Goal: Navigation & Orientation: Find specific page/section

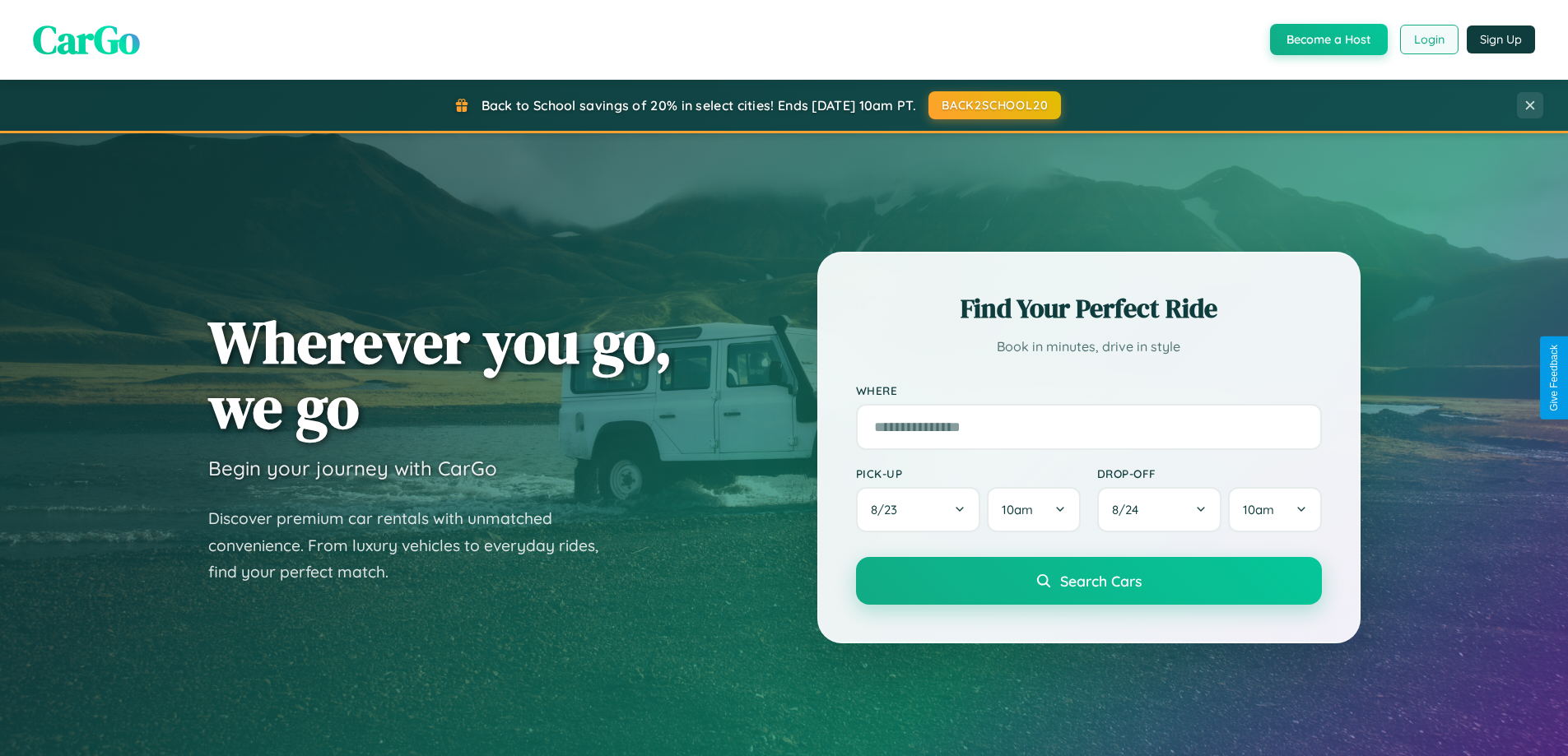
click at [1428, 40] on button "Login" at bounding box center [1429, 39] width 59 height 30
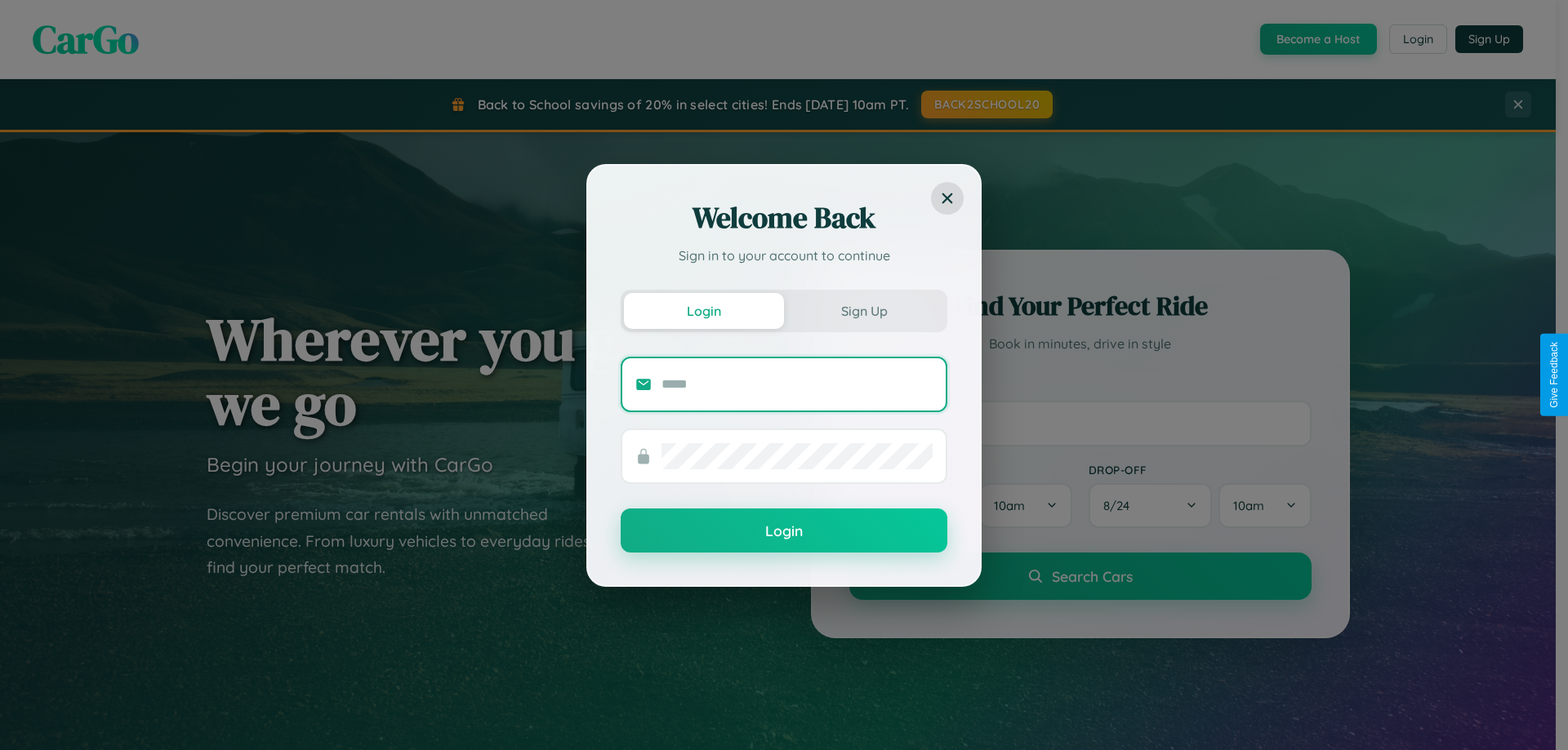
click at [797, 383] on input "text" at bounding box center [796, 383] width 271 height 26
type input "**********"
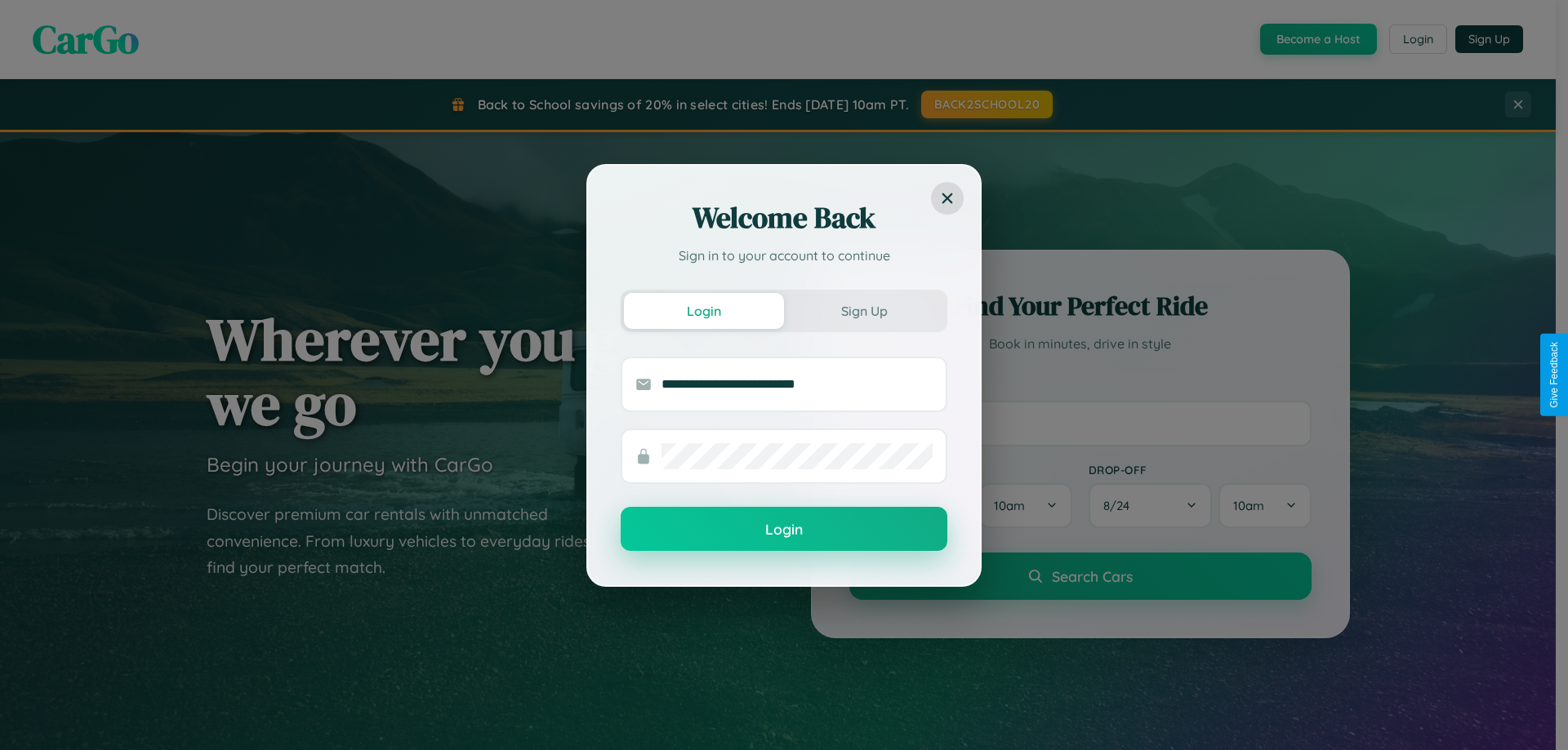
click at [784, 529] on button "Login" at bounding box center [784, 528] width 326 height 44
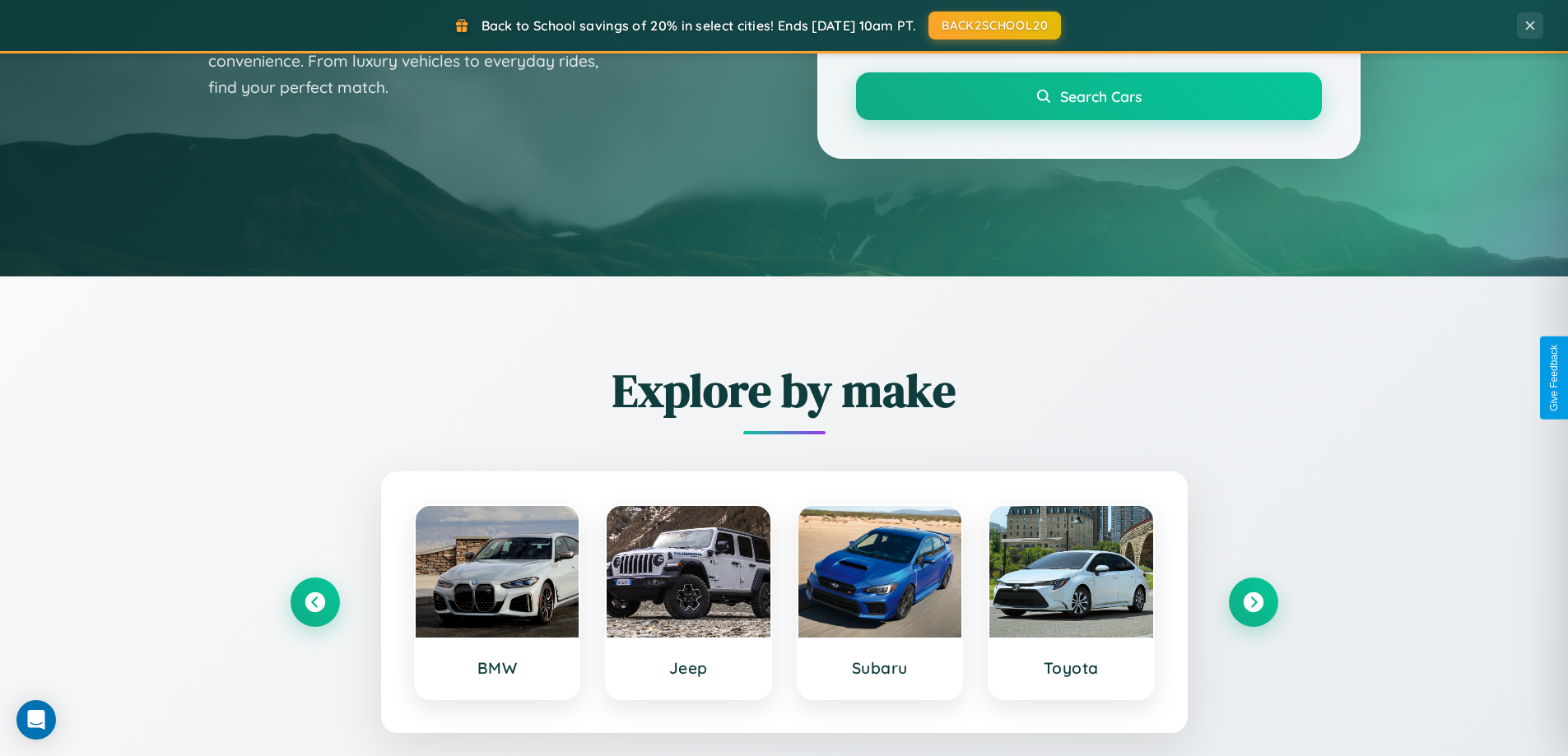
scroll to position [1132, 0]
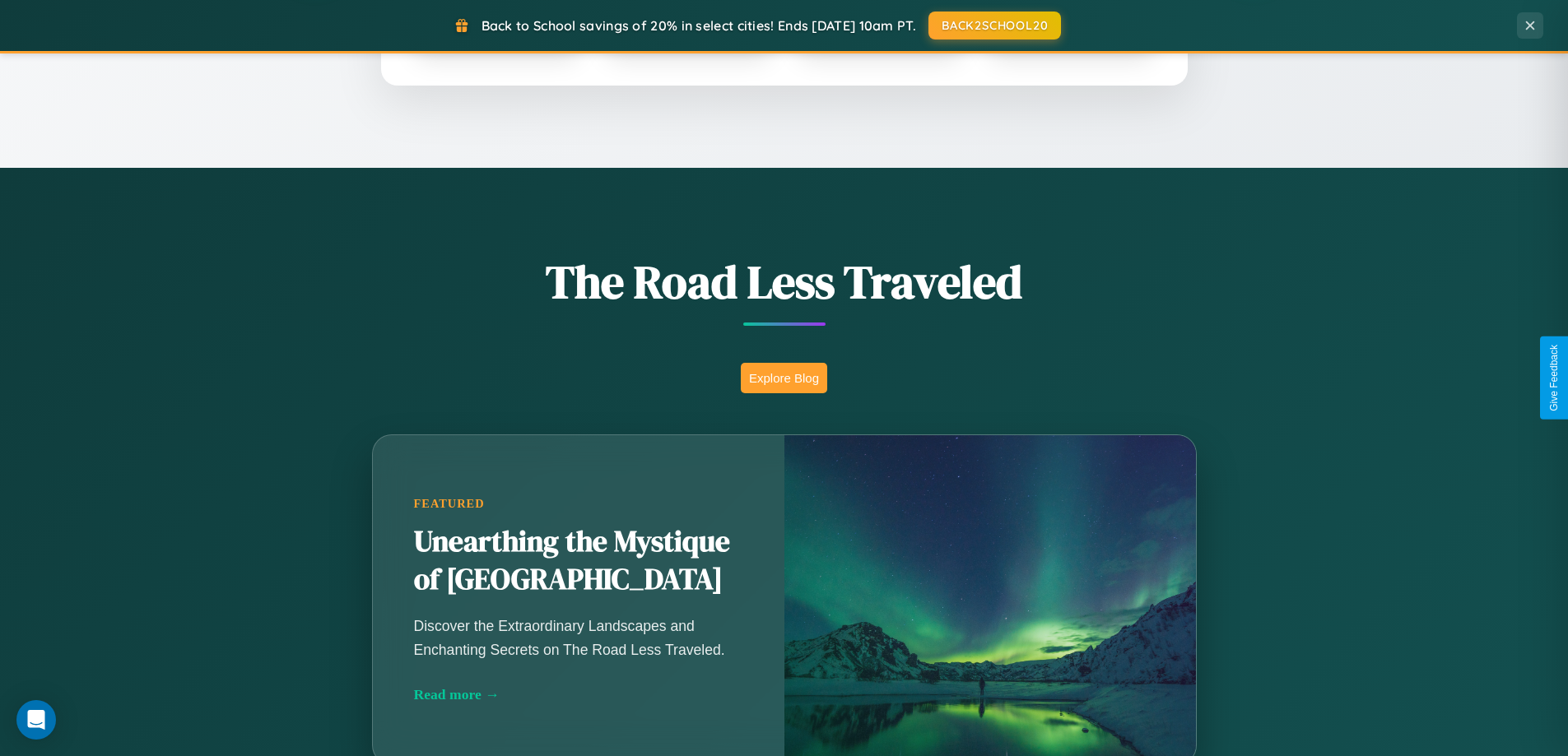
click at [784, 378] on button "Explore Blog" at bounding box center [784, 378] width 87 height 31
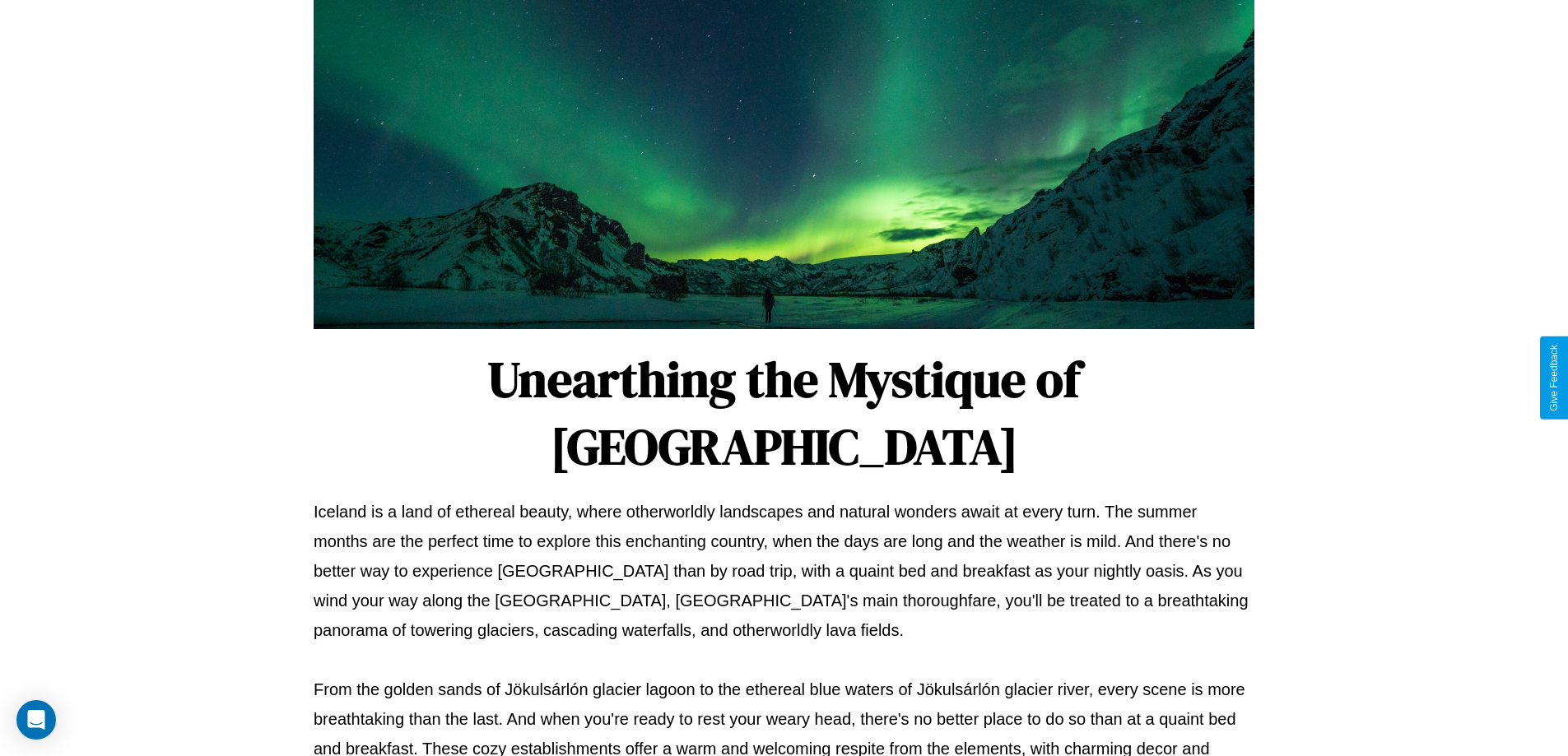
scroll to position [533, 0]
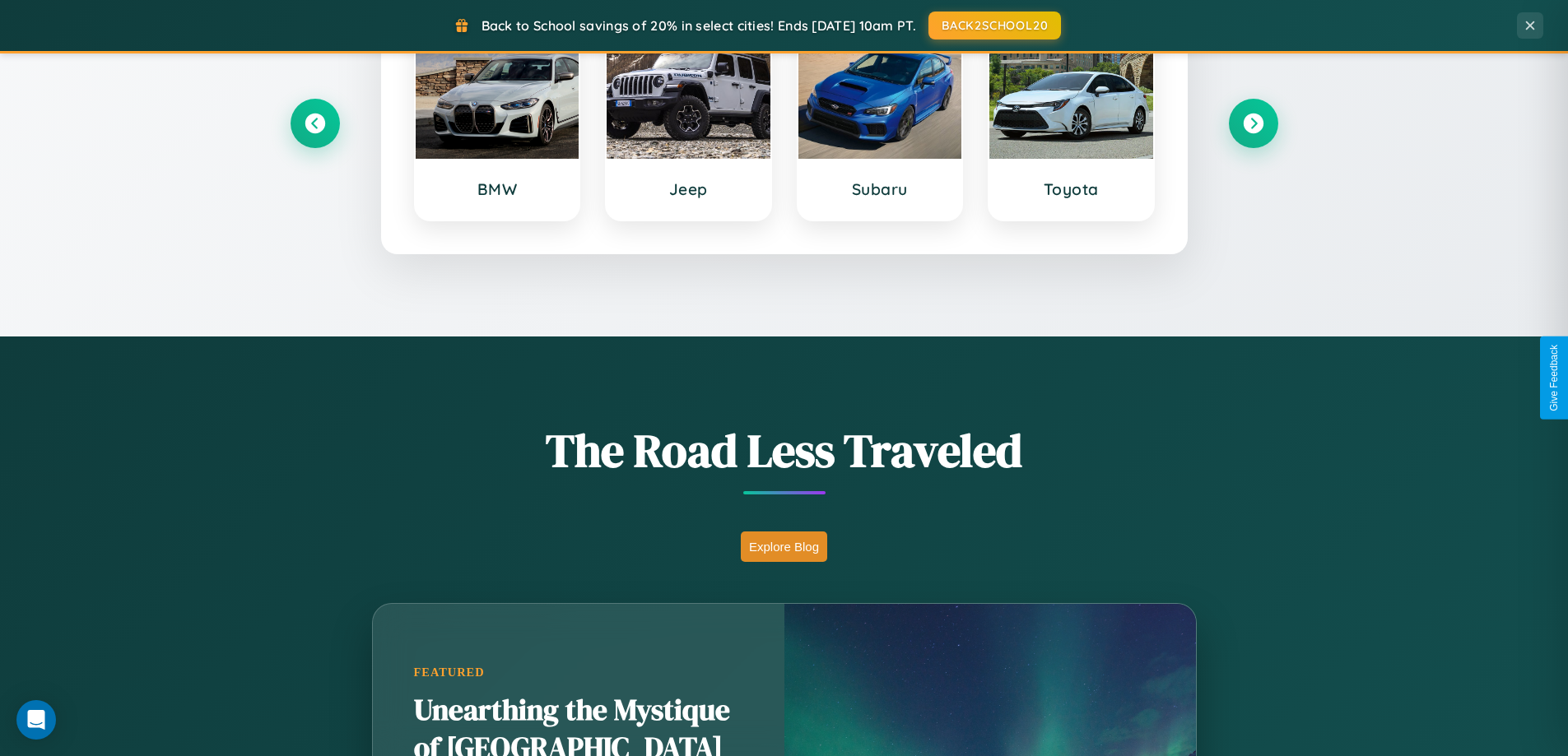
scroll to position [709, 0]
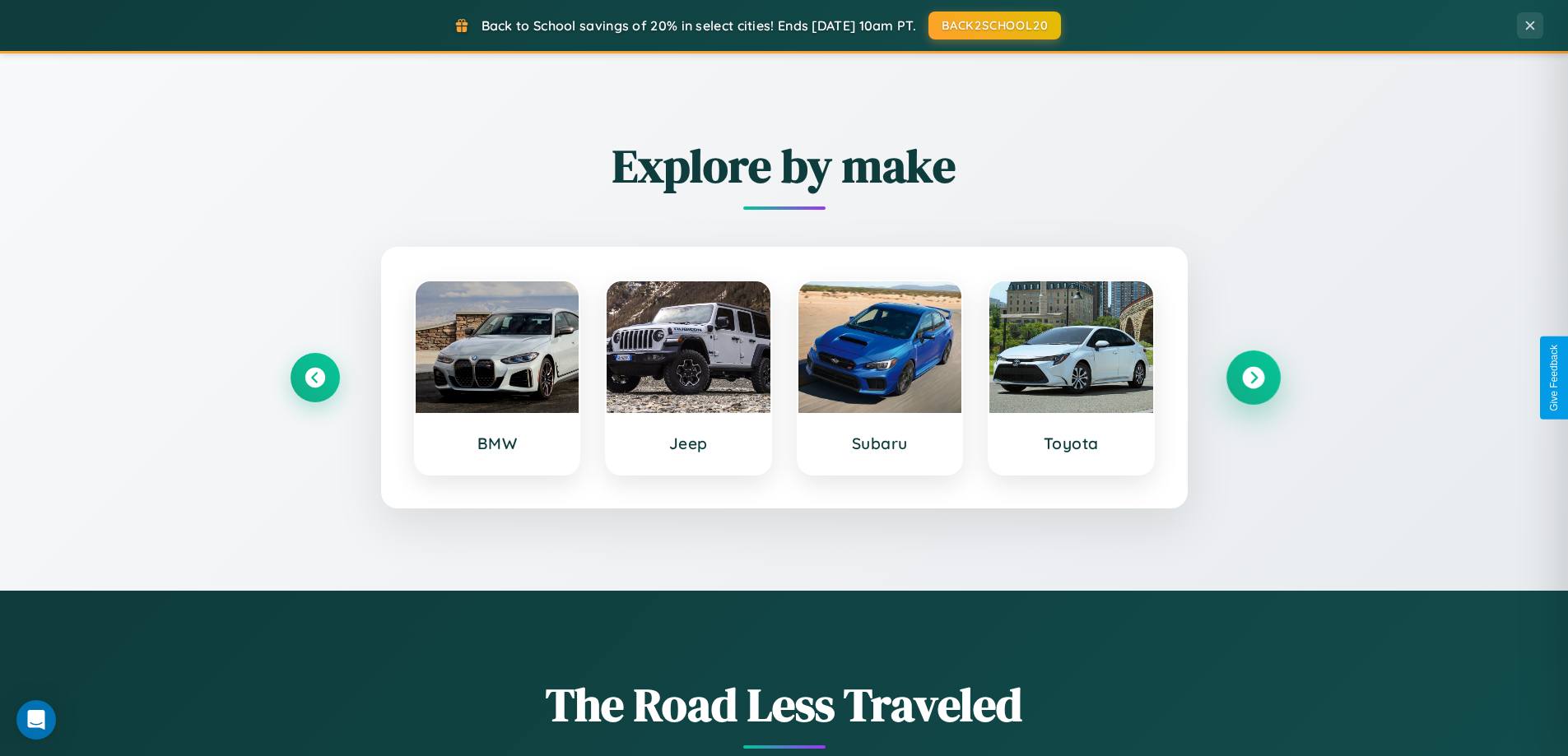
click at [1252, 378] on icon at bounding box center [1253, 378] width 23 height 23
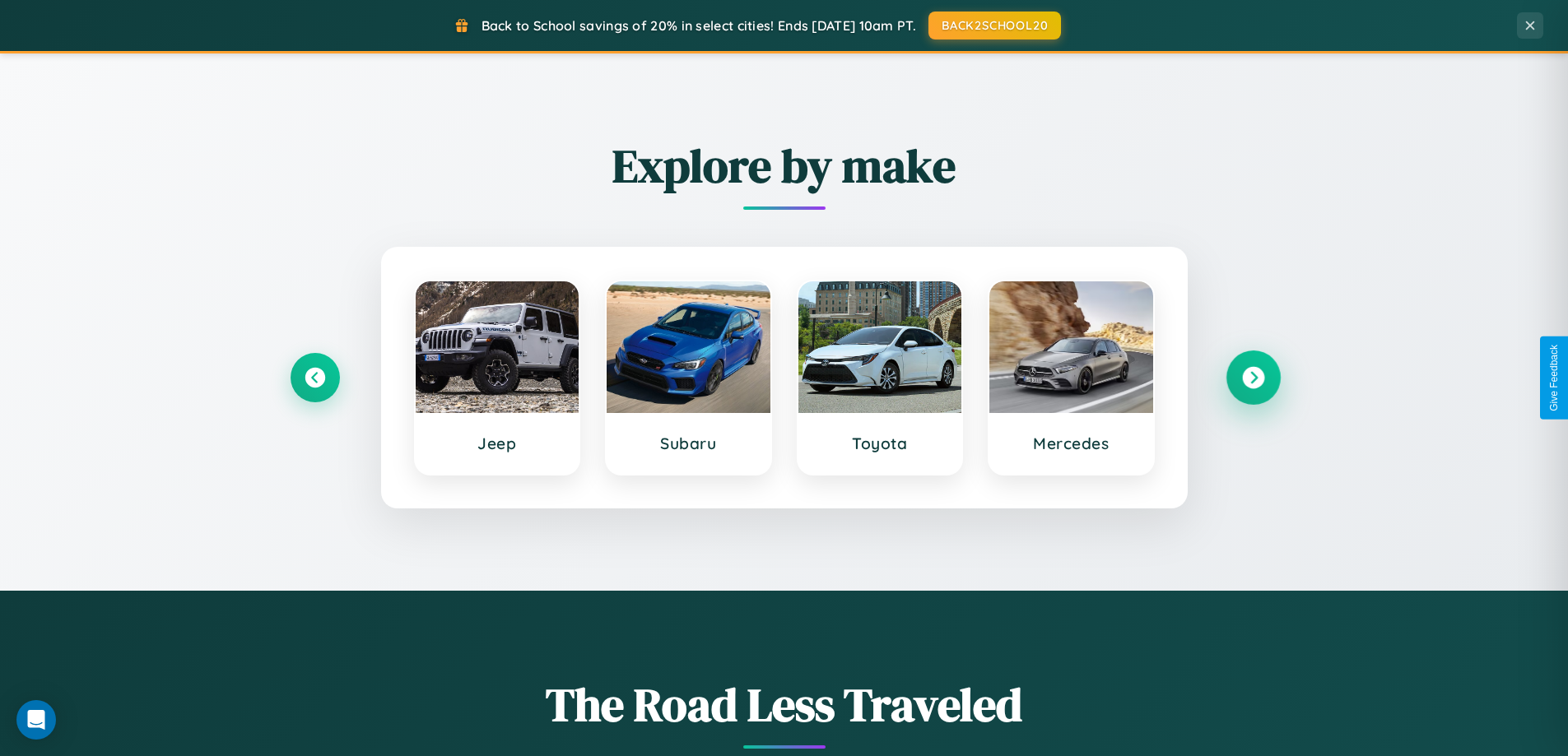
click at [1252, 378] on icon at bounding box center [1253, 378] width 23 height 23
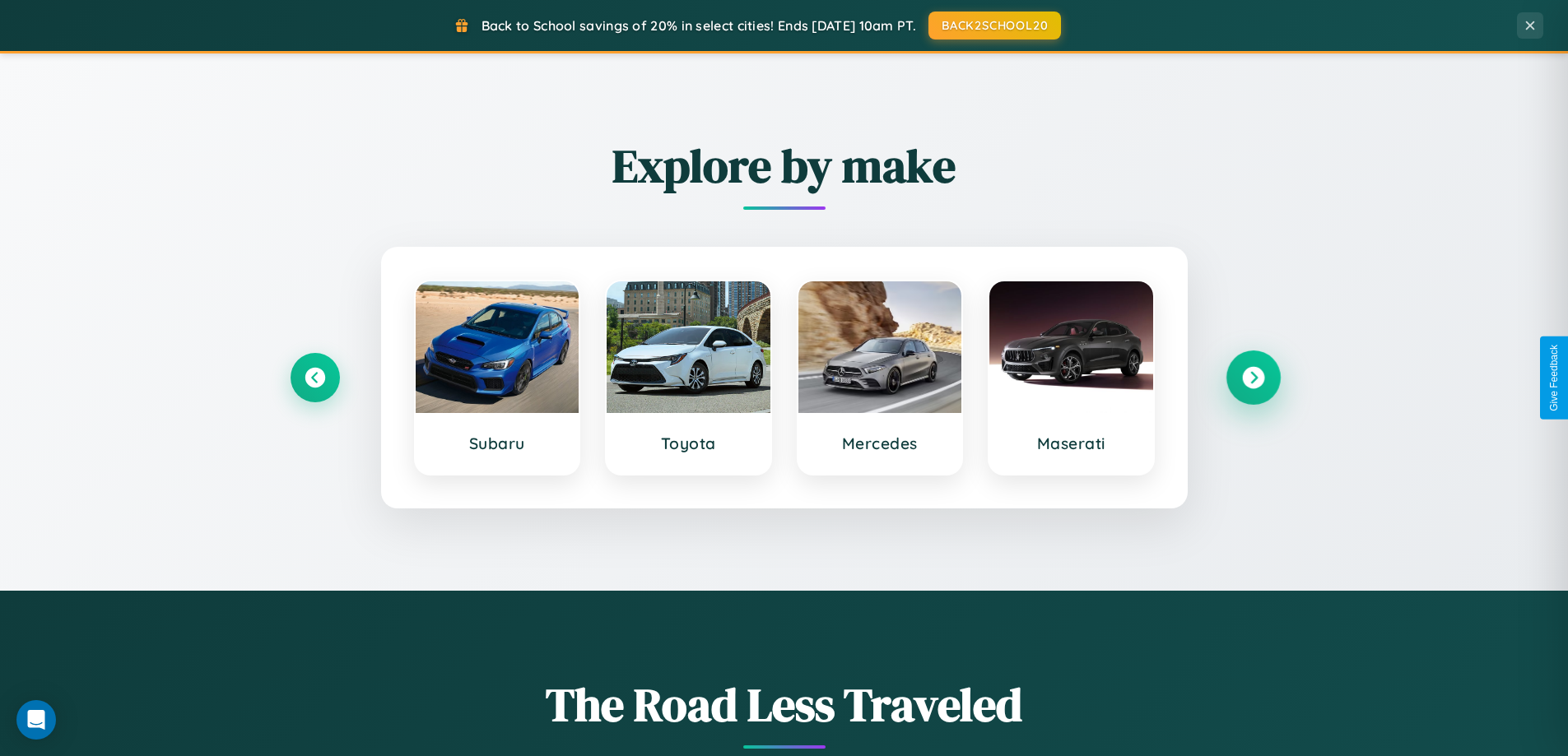
click at [1252, 378] on icon at bounding box center [1253, 378] width 23 height 23
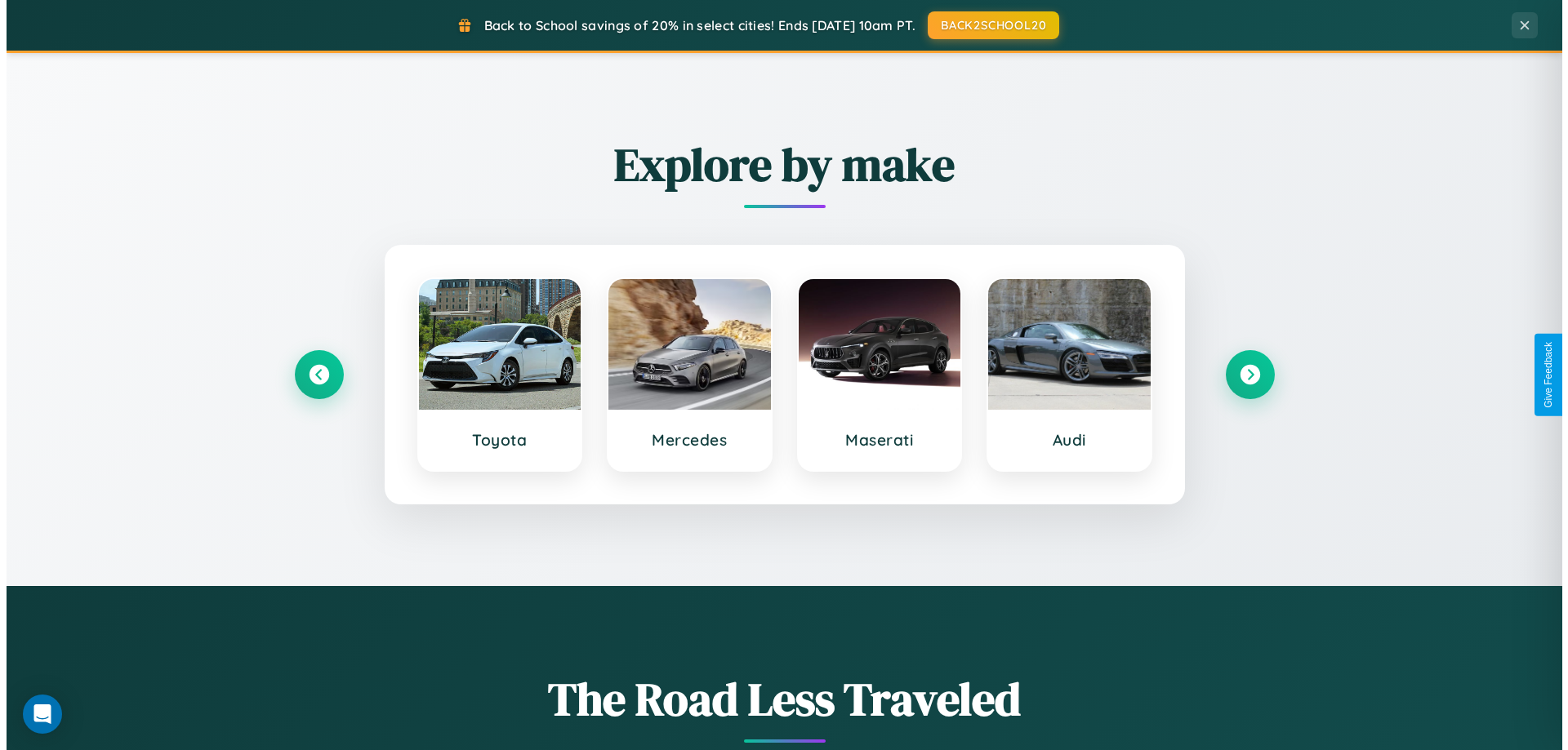
scroll to position [0, 0]
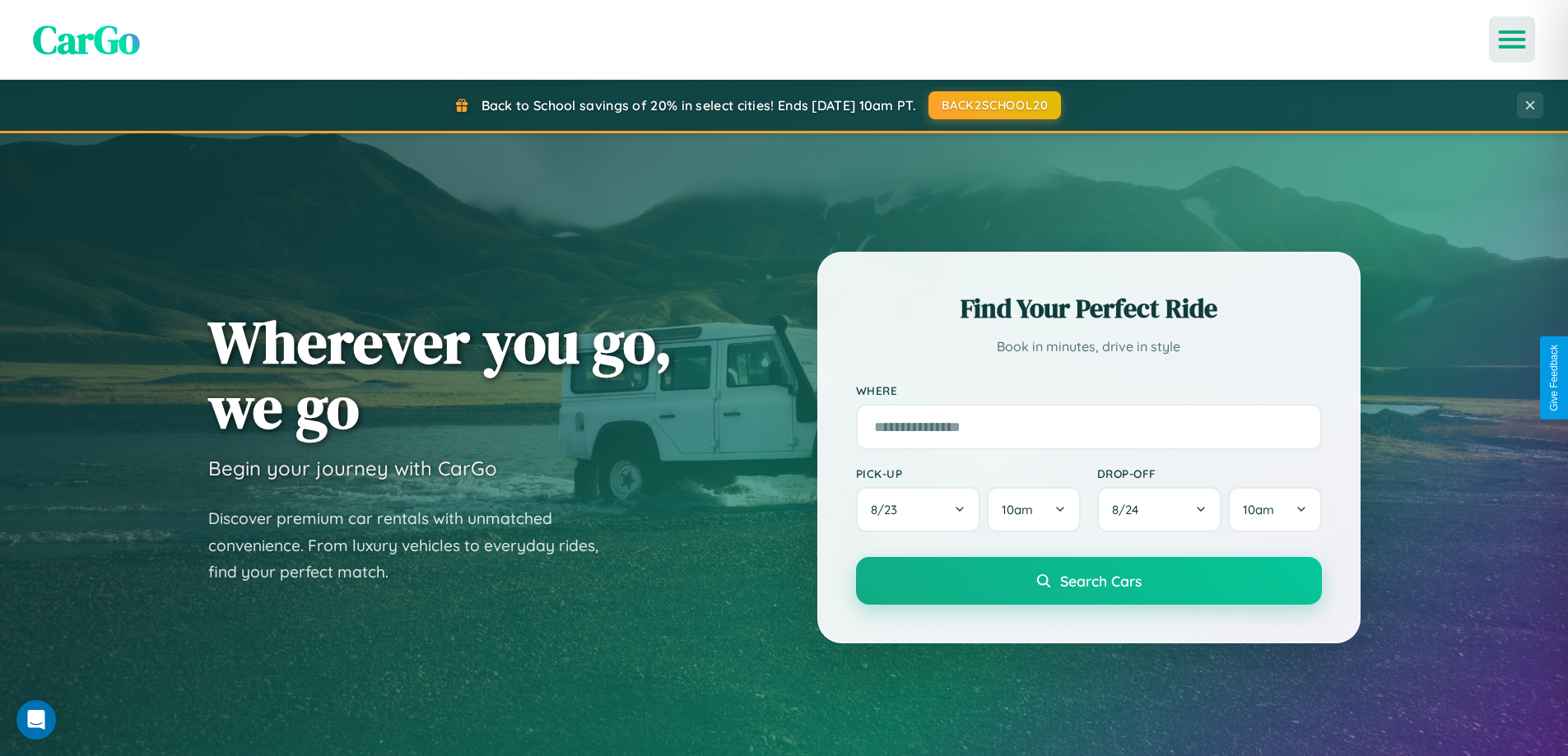
click at [1512, 40] on icon "Open menu" at bounding box center [1512, 40] width 23 height 14
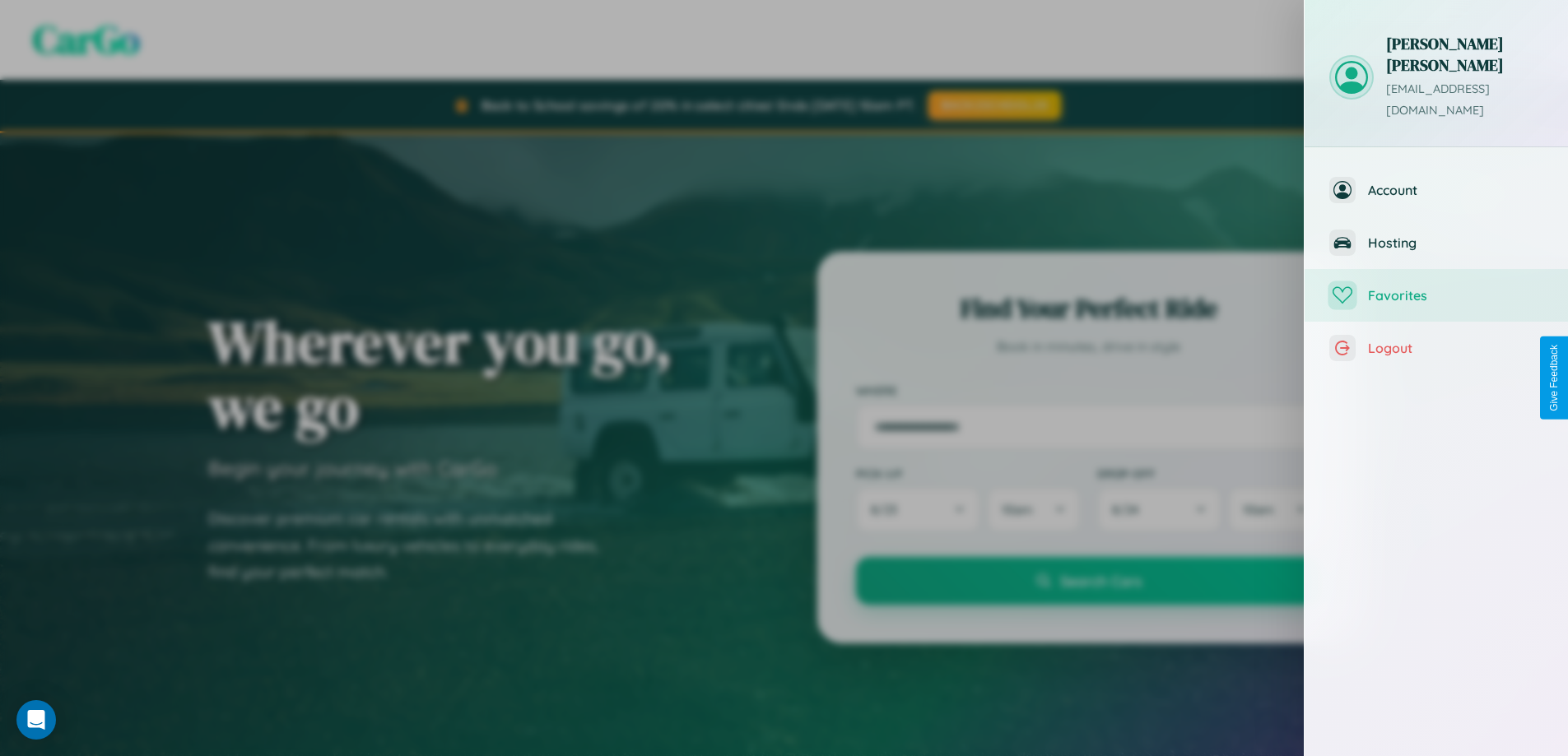
click at [1436, 287] on span "Favorites" at bounding box center [1455, 296] width 175 height 16
